Goal: Task Accomplishment & Management: Manage account settings

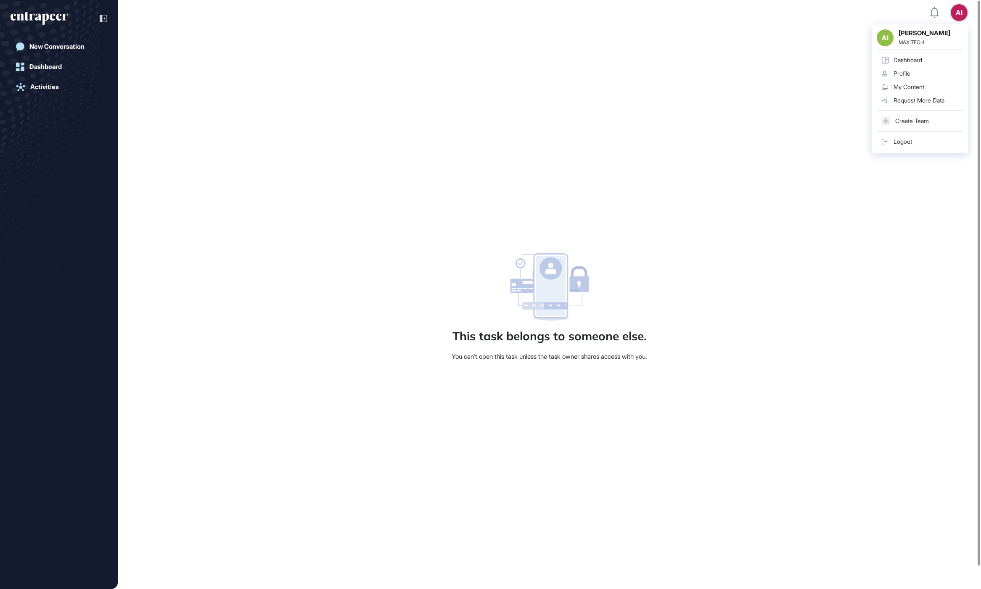
click at [907, 74] on div "Profile" at bounding box center [901, 73] width 17 height 7
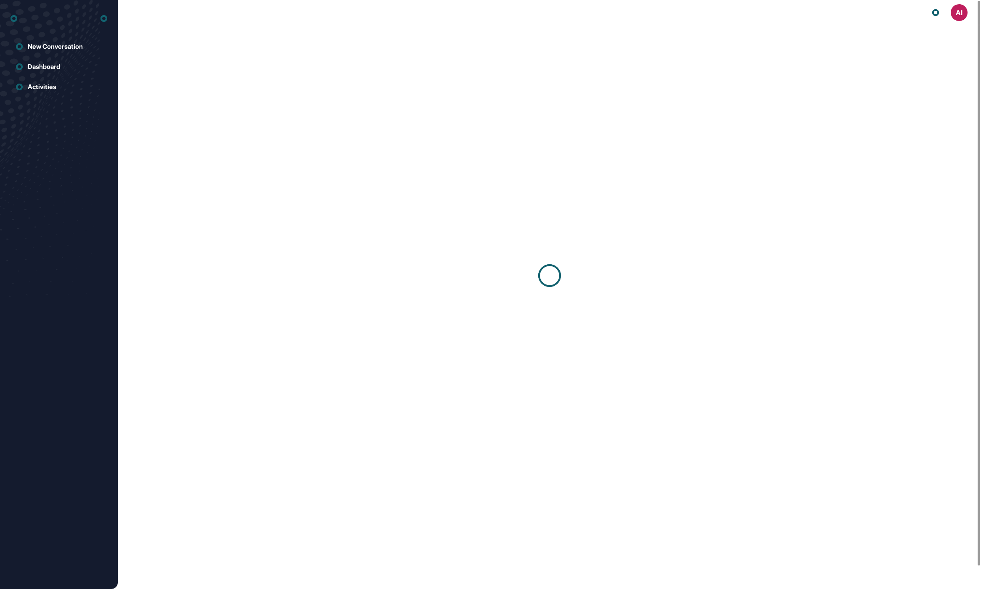
scroll to position [0, 0]
